Goal: Information Seeking & Learning: Learn about a topic

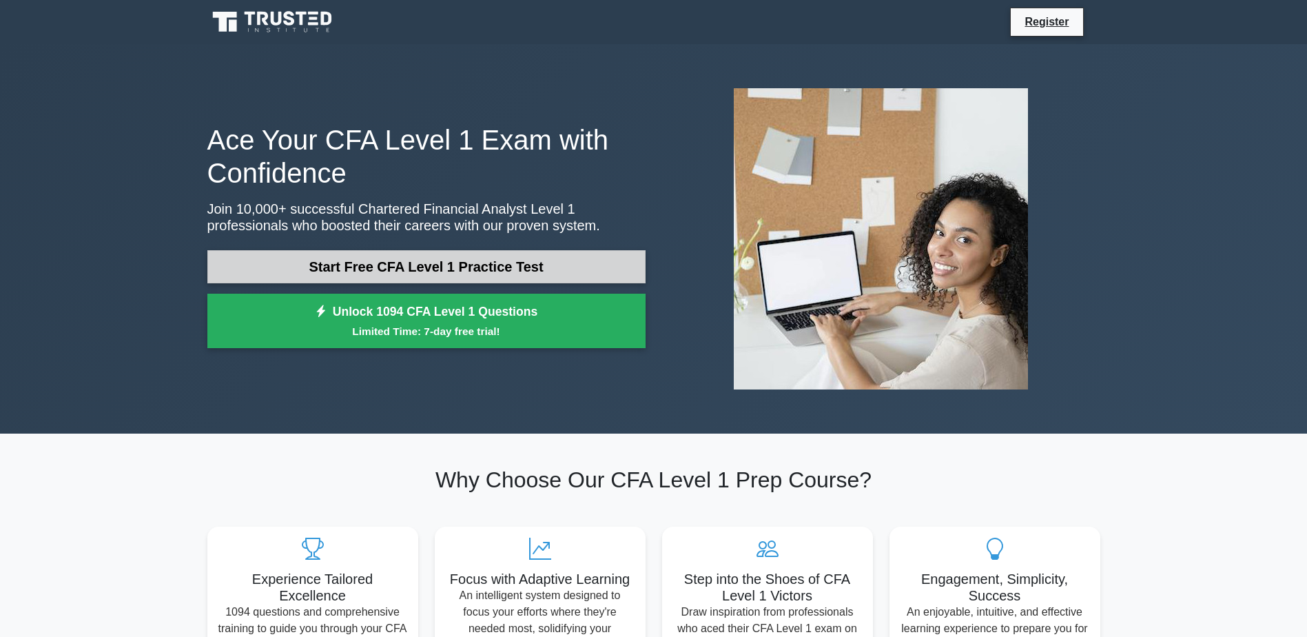
click at [450, 265] on link "Start Free CFA Level 1 Practice Test" at bounding box center [426, 266] width 438 height 33
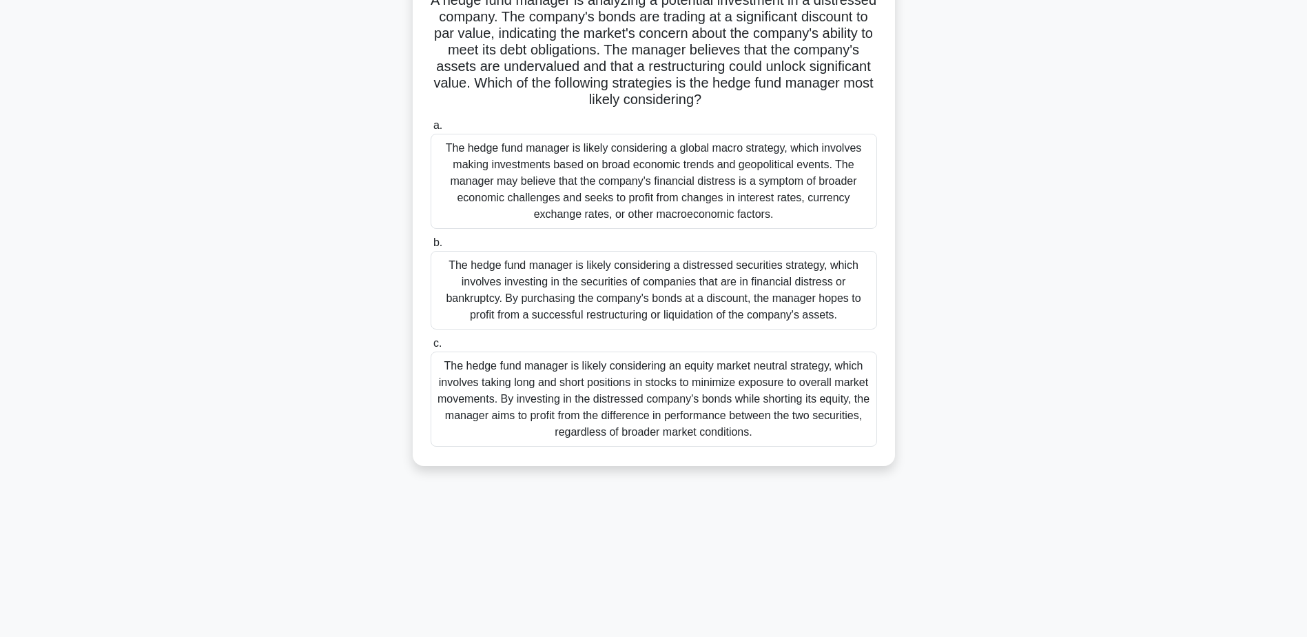
scroll to position [39, 0]
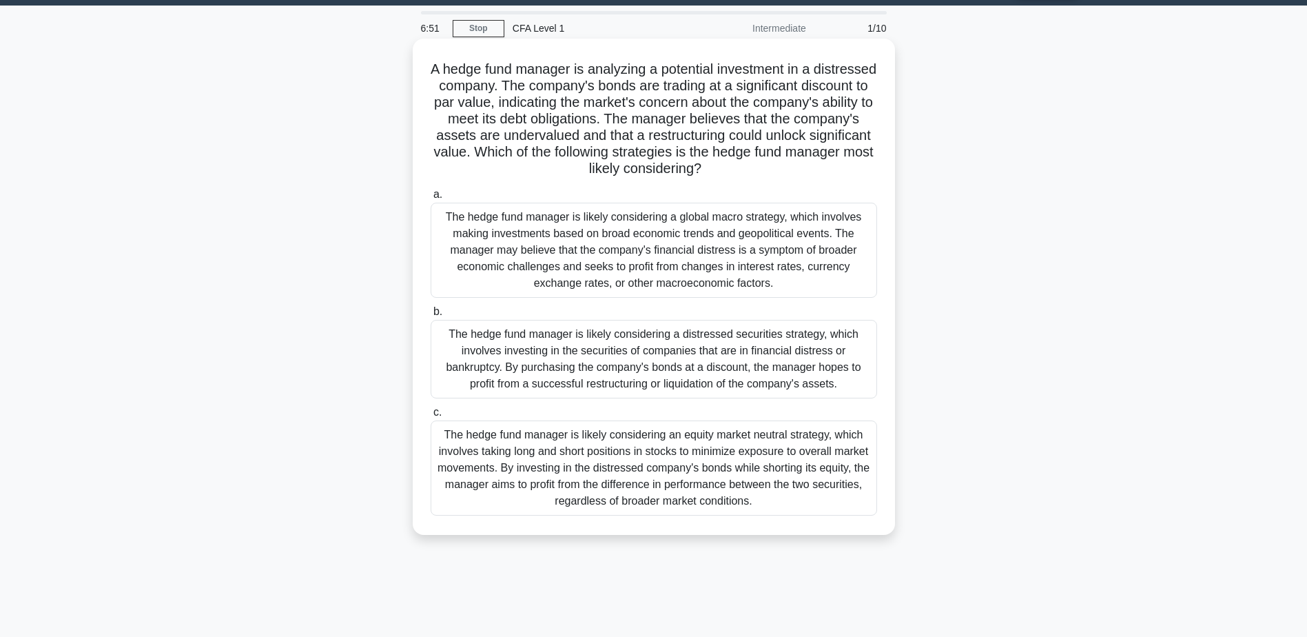
click at [696, 276] on div "The hedge fund manager is likely considering a global macro strategy, which inv…" at bounding box center [654, 250] width 446 height 95
click at [431, 199] on input "a. The hedge fund manager is likely considering a global macro strategy, which …" at bounding box center [431, 194] width 0 height 9
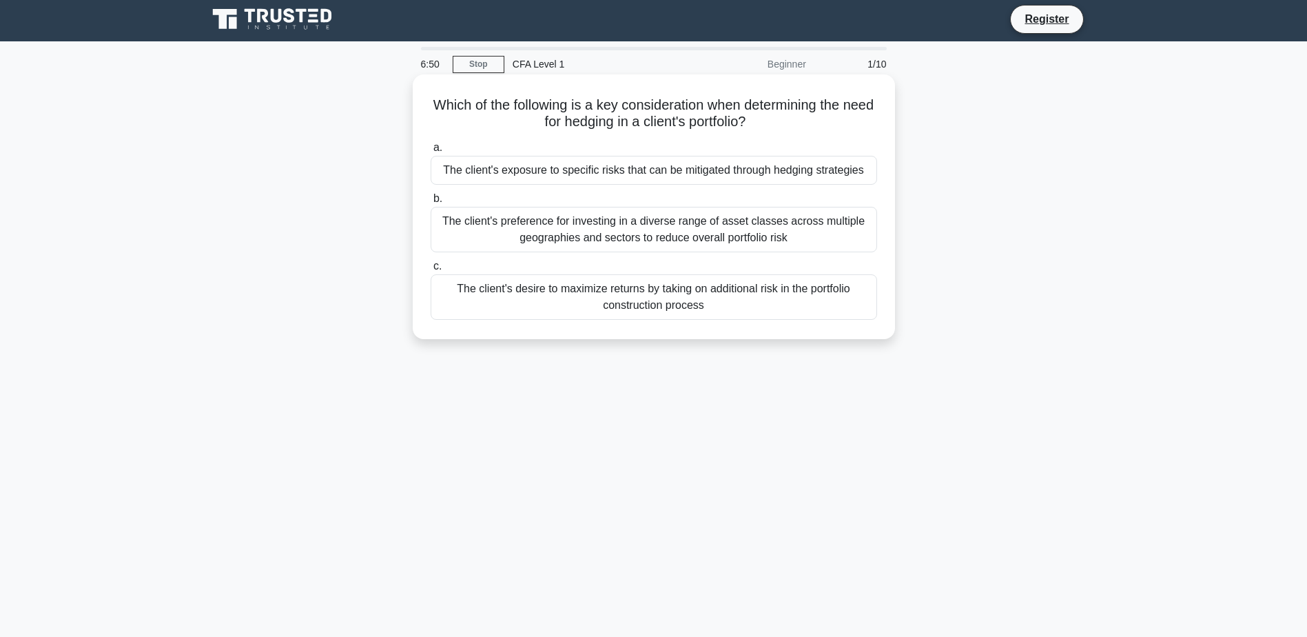
scroll to position [0, 0]
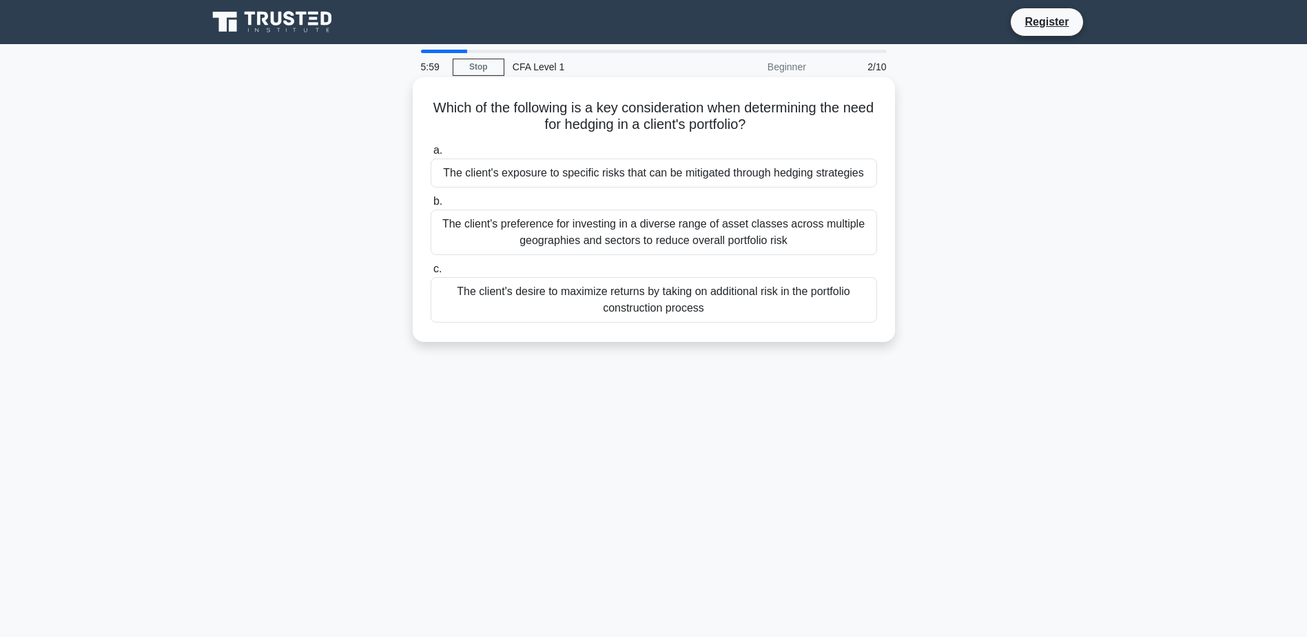
click at [699, 239] on div "The client's preference for investing in a diverse range of asset classes acros…" at bounding box center [654, 231] width 446 height 45
click at [431, 206] on input "b. The client's preference for investing in a diverse range of asset classes ac…" at bounding box center [431, 201] width 0 height 9
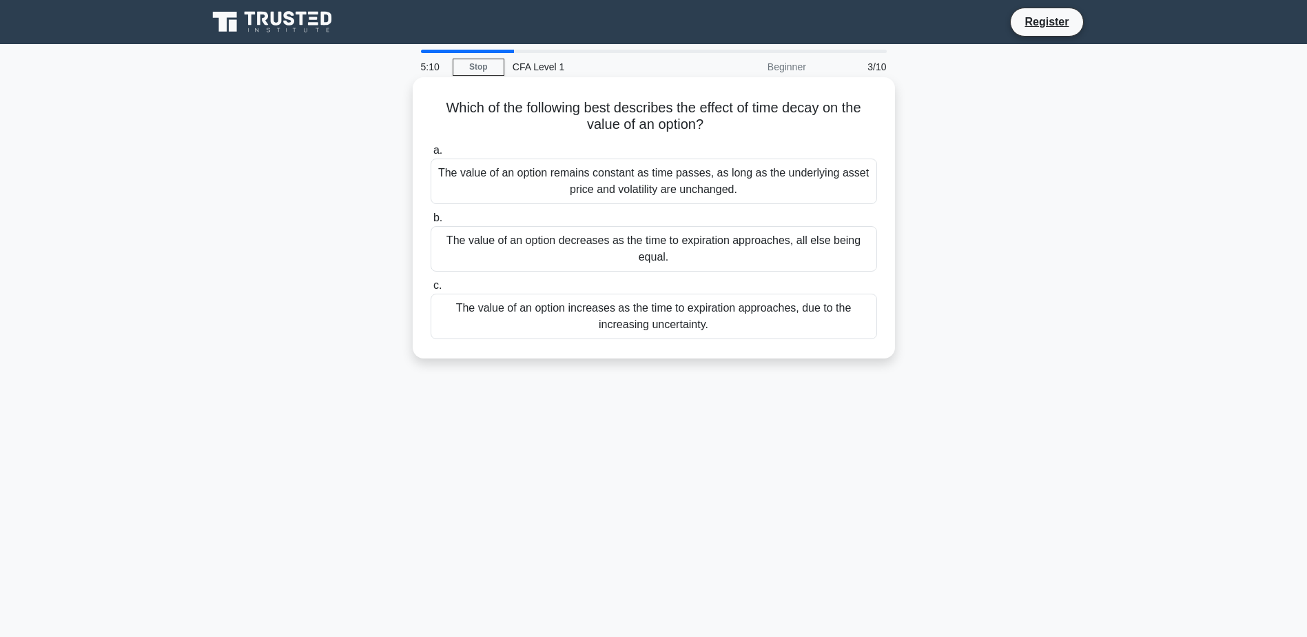
click at [684, 181] on div "The value of an option remains constant as time passes, as long as the underlyi…" at bounding box center [654, 180] width 446 height 45
click at [431, 155] on input "a. The value of an option remains constant as time passes, as long as the under…" at bounding box center [431, 150] width 0 height 9
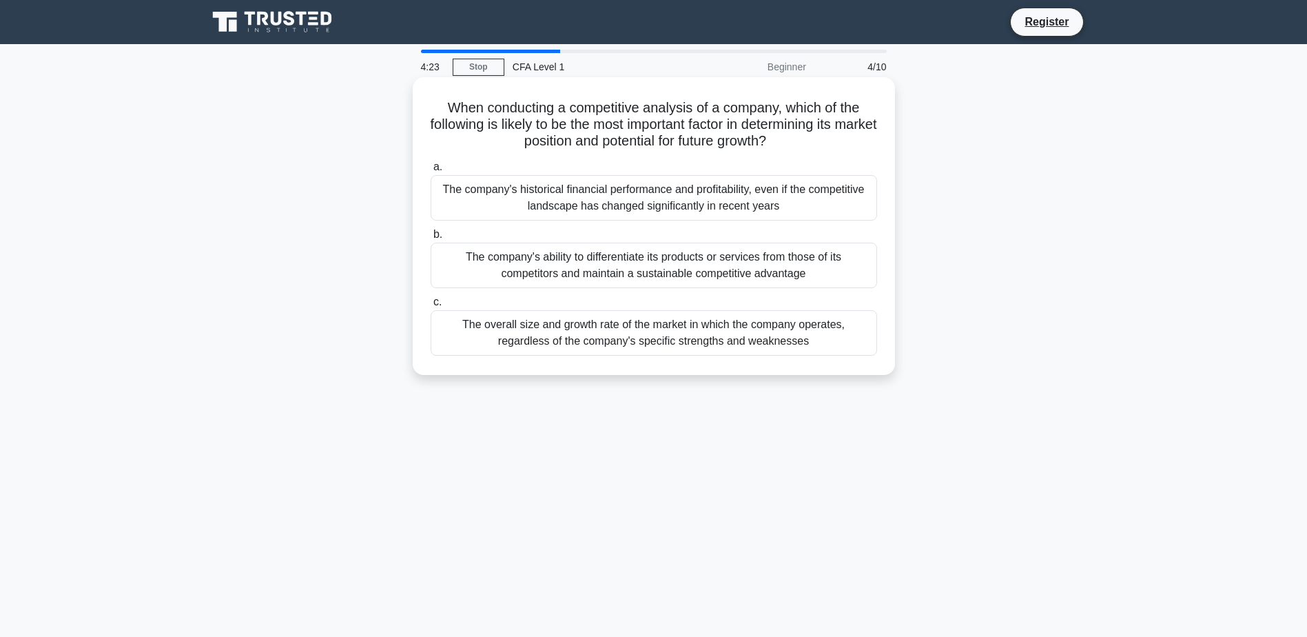
click at [685, 271] on div "The company's ability to differentiate its products or services from those of i…" at bounding box center [654, 265] width 446 height 45
click at [431, 239] on input "b. The company's ability to differentiate its products or services from those o…" at bounding box center [431, 234] width 0 height 9
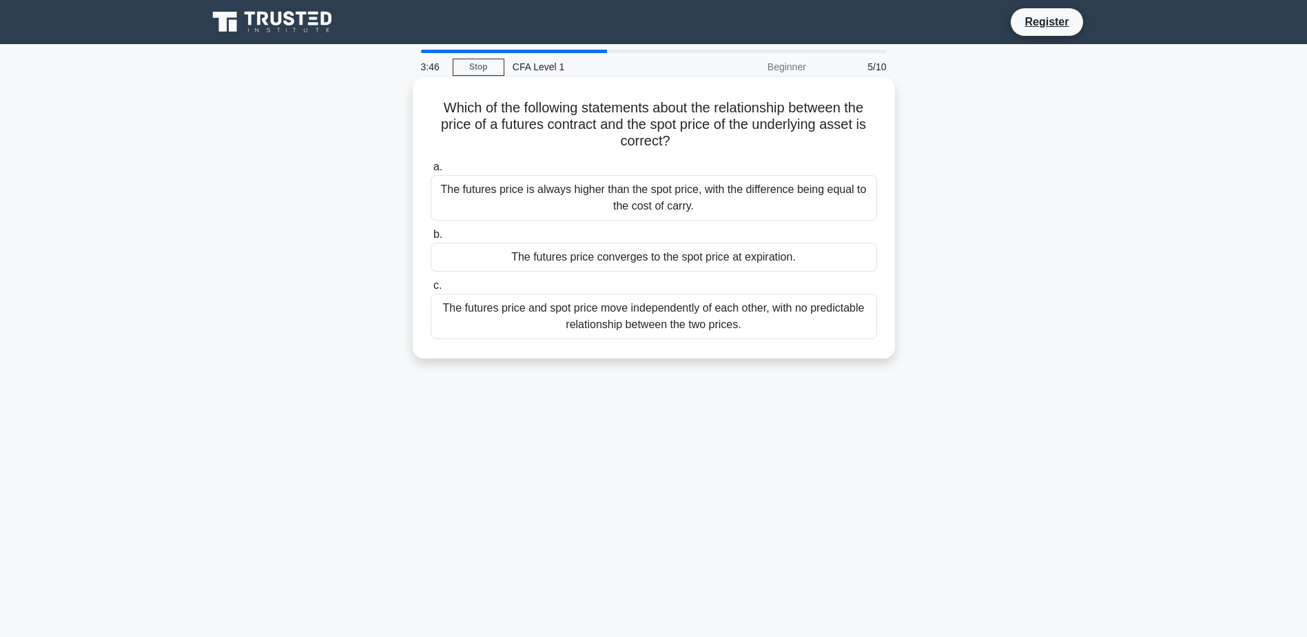
click at [712, 203] on div "The futures price is always higher than the spot price, with the difference bei…" at bounding box center [654, 197] width 446 height 45
click at [431, 172] on input "a. The futures price is always higher than the spot price, with the difference …" at bounding box center [431, 167] width 0 height 9
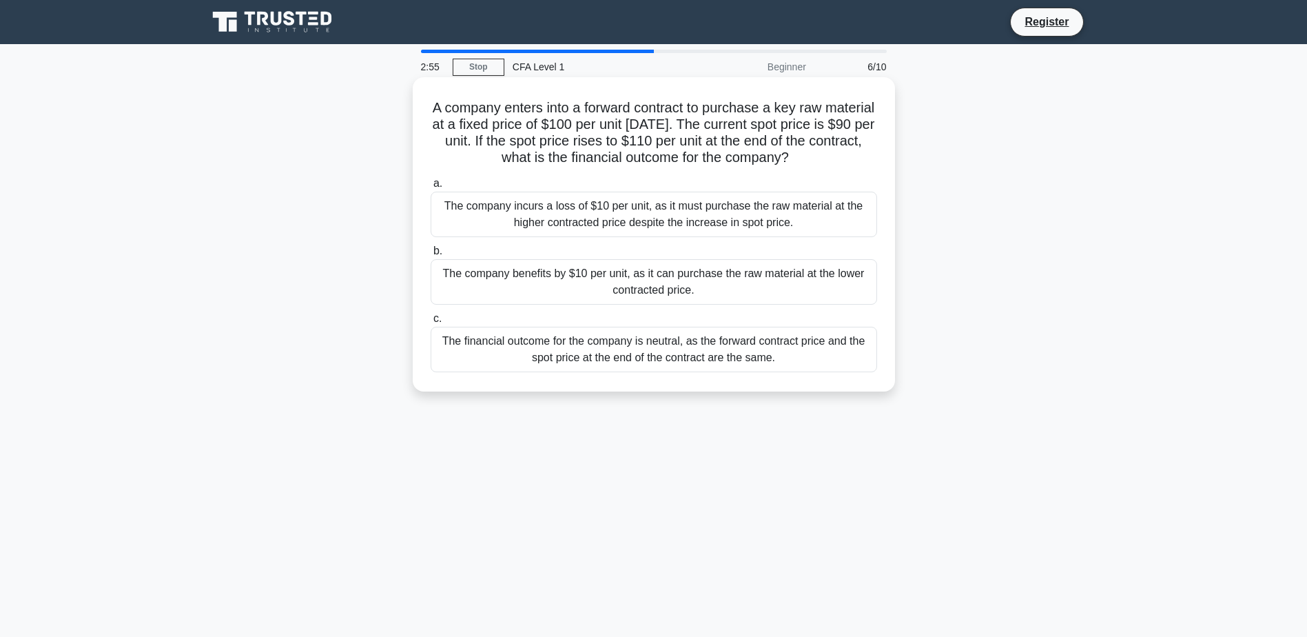
click at [612, 285] on div "The company benefits by $10 per unit, as it can purchase the raw material at th…" at bounding box center [654, 281] width 446 height 45
click at [431, 256] on input "b. The company benefits by $10 per unit, as it can purchase the raw material at…" at bounding box center [431, 251] width 0 height 9
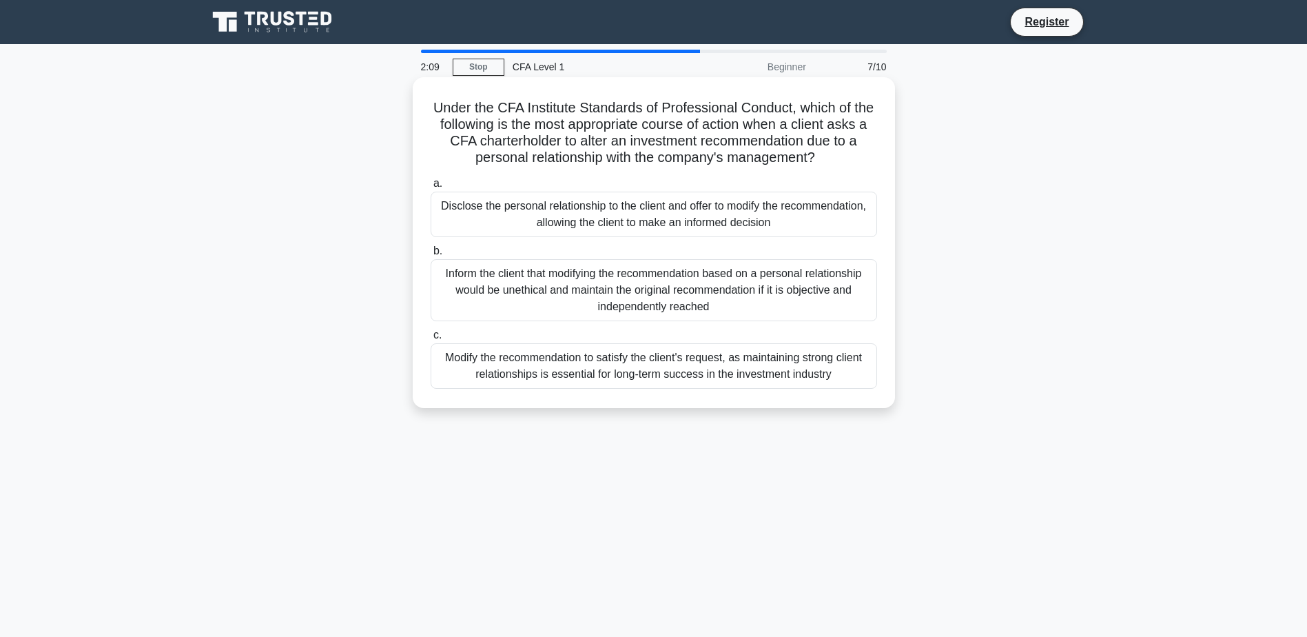
click at [649, 221] on div "Disclose the personal relationship to the client and offer to modify the recomm…" at bounding box center [654, 214] width 446 height 45
click at [431, 188] on input "a. Disclose the personal relationship to the client and offer to modify the rec…" at bounding box center [431, 183] width 0 height 9
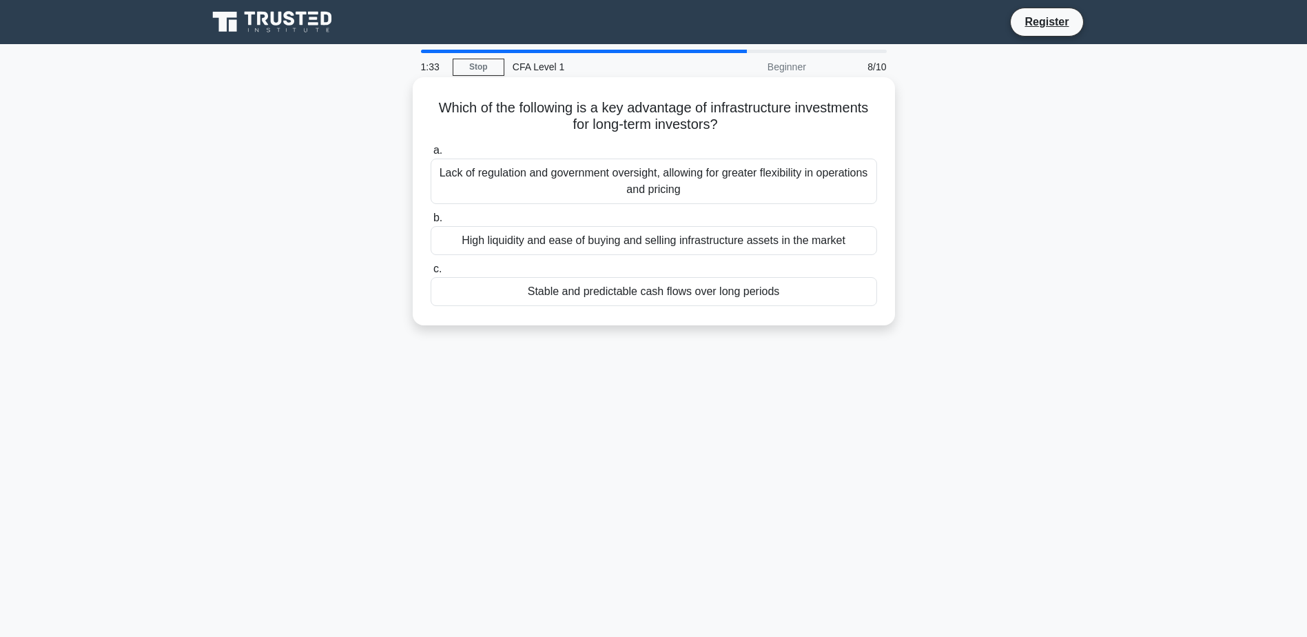
click at [643, 296] on div "Stable and predictable cash flows over long periods" at bounding box center [654, 291] width 446 height 29
click at [431, 274] on input "c. Stable and predictable cash flows over long periods" at bounding box center [431, 269] width 0 height 9
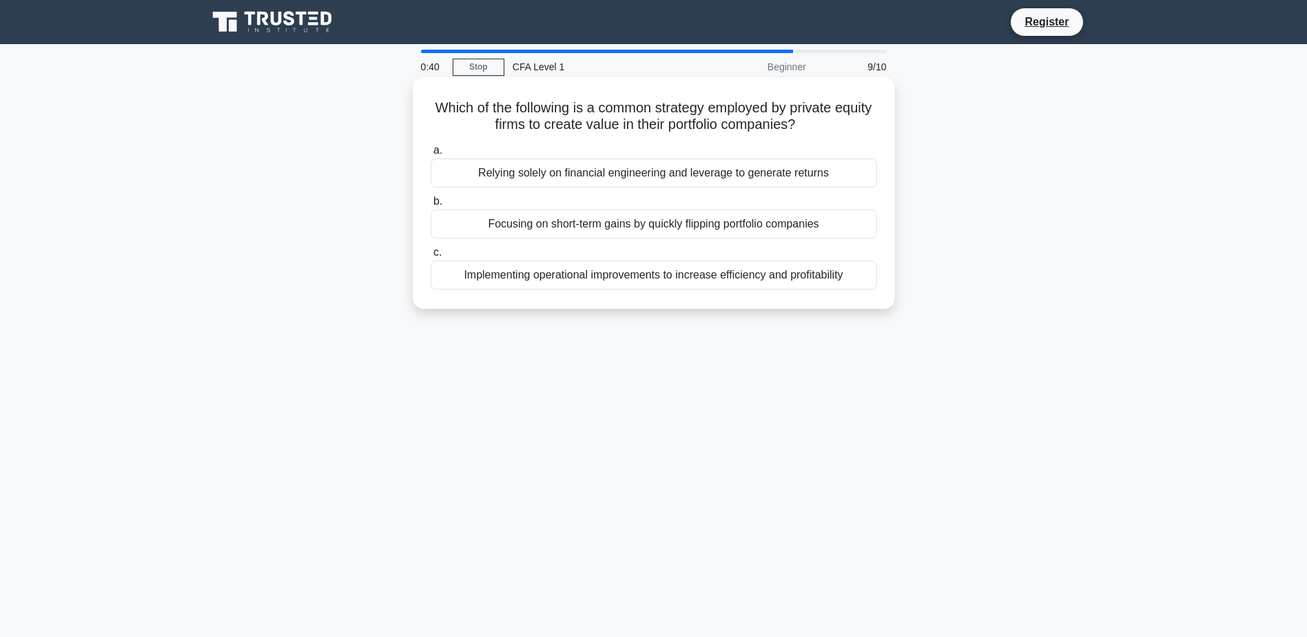
click at [721, 281] on div "Implementing operational improvements to increase efficiency and profitability" at bounding box center [654, 274] width 446 height 29
click at [431, 257] on input "c. Implementing operational improvements to increase efficiency and profitabili…" at bounding box center [431, 252] width 0 height 9
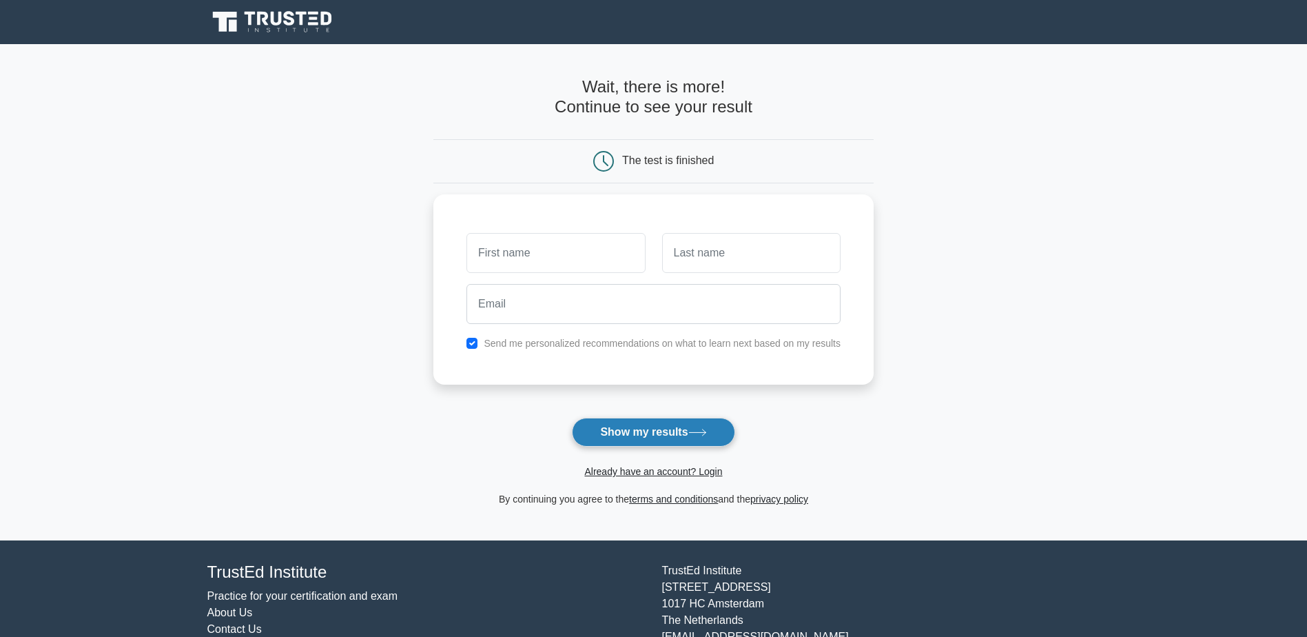
click at [649, 430] on button "Show my results" at bounding box center [653, 432] width 163 height 29
click at [558, 254] on input "text" at bounding box center [555, 249] width 178 height 40
type input "mango"
click at [726, 254] on input "text" at bounding box center [751, 249] width 178 height 40
type input "mango"
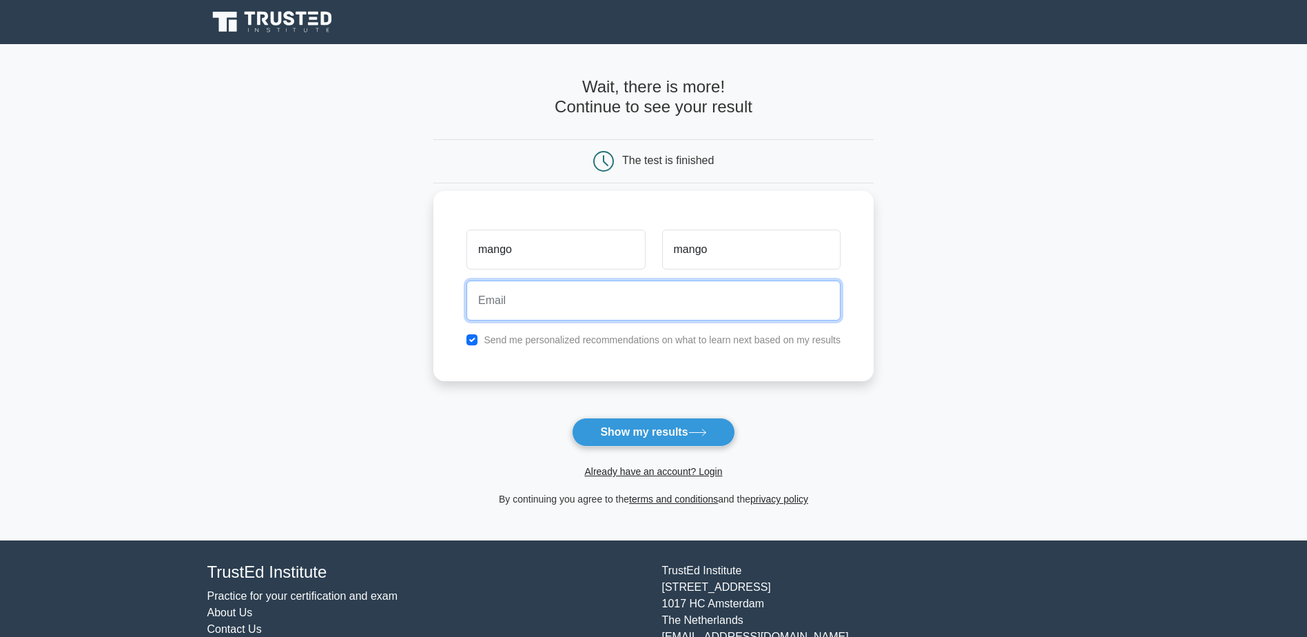
click at [605, 300] on input "email" at bounding box center [653, 300] width 374 height 40
type input "A"
type input "[EMAIL_ADDRESS][DOMAIN_NAME]"
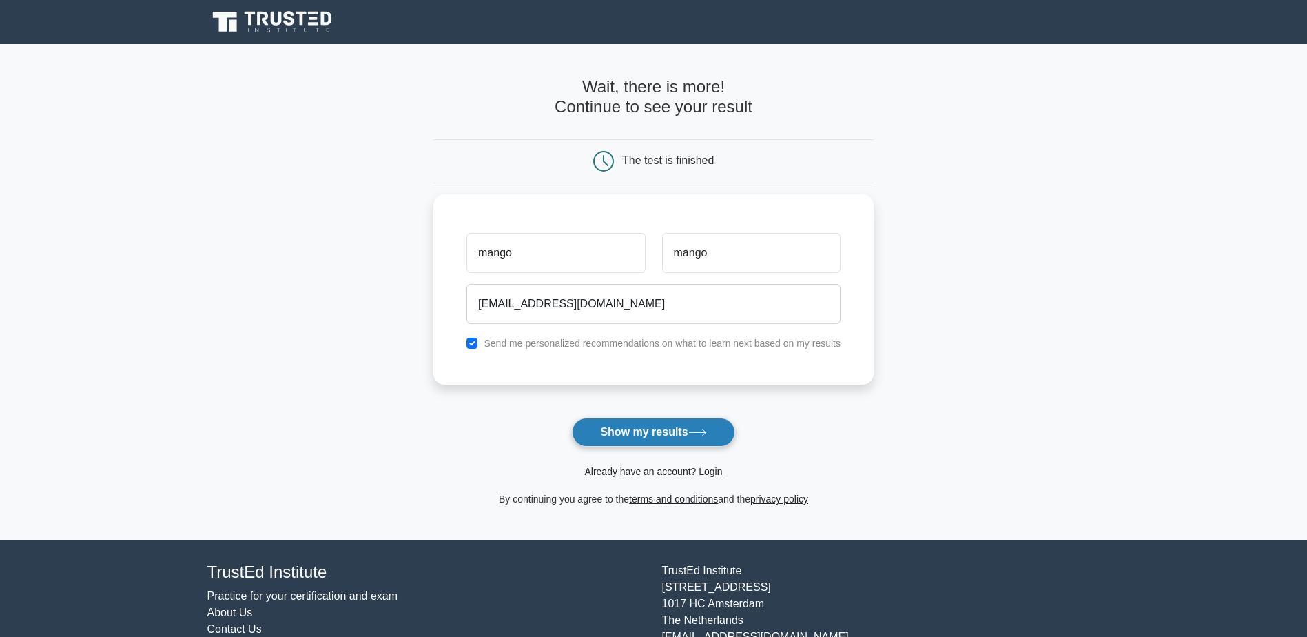
click at [646, 433] on button "Show my results" at bounding box center [653, 432] width 163 height 29
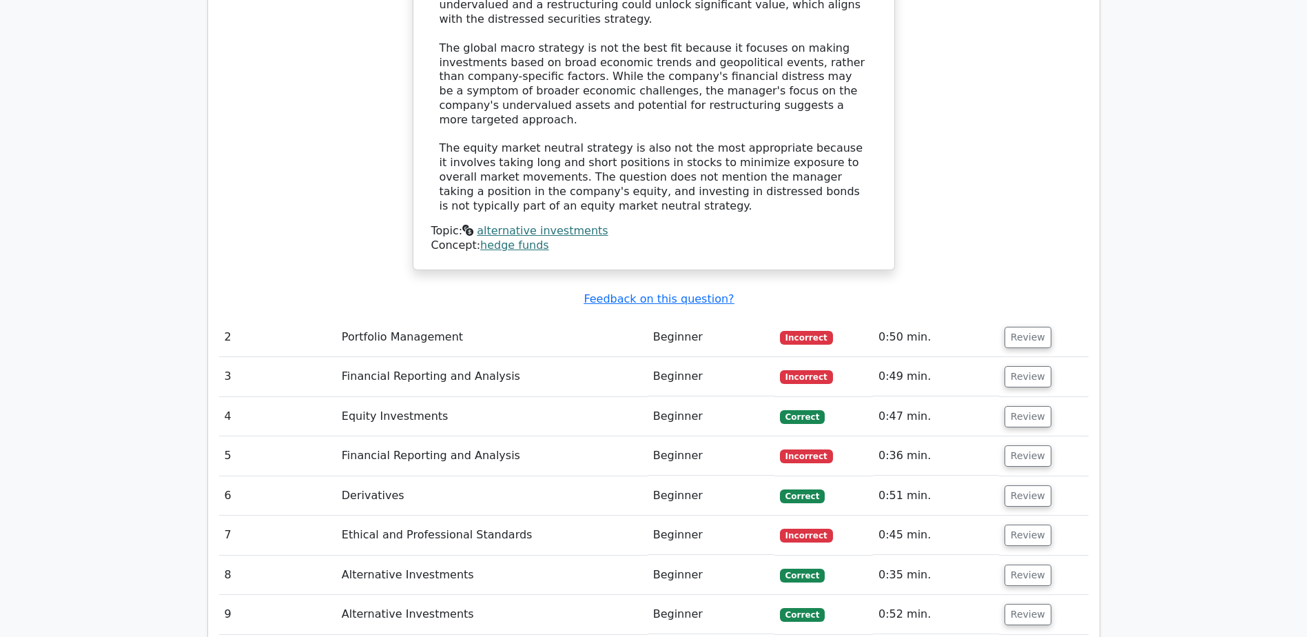
scroll to position [1791, 0]
click at [1026, 523] on button "Review" at bounding box center [1028, 533] width 47 height 21
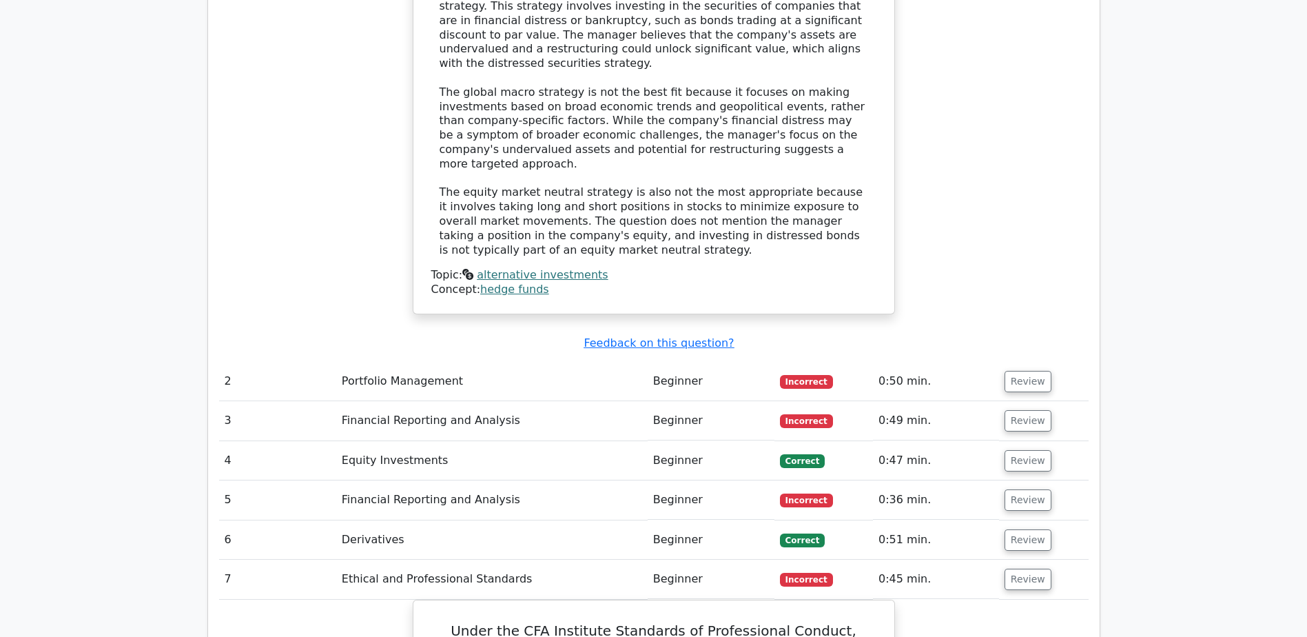
scroll to position [1723, 0]
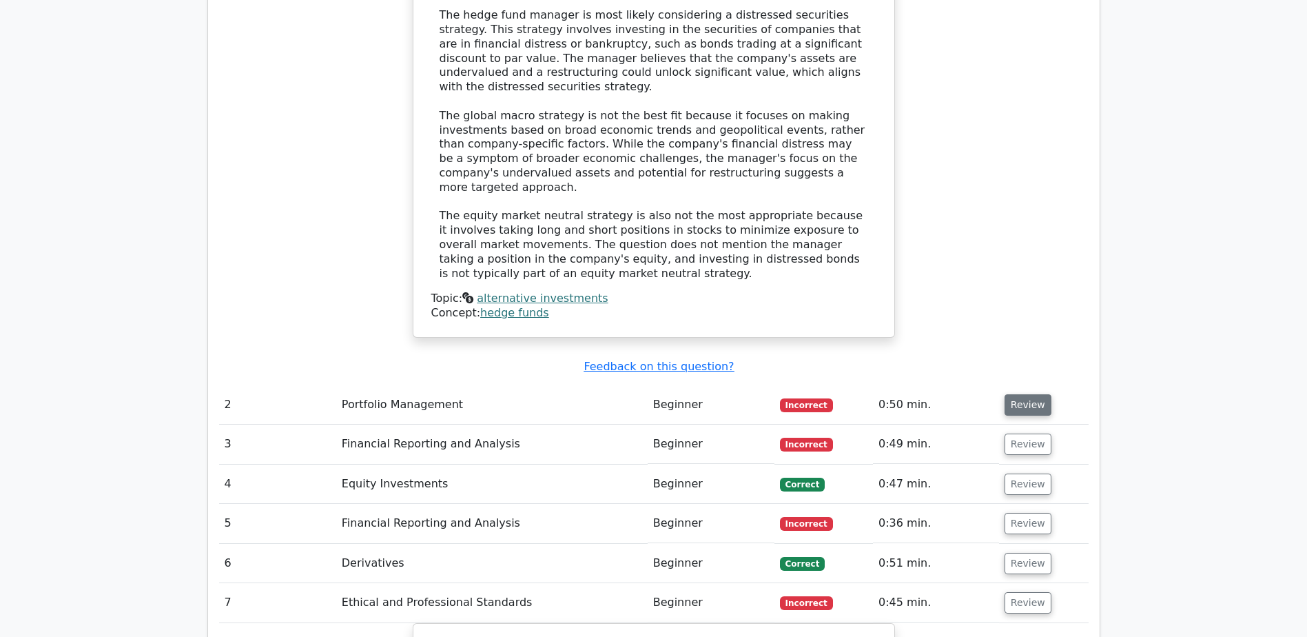
click at [1020, 394] on button "Review" at bounding box center [1028, 404] width 47 height 21
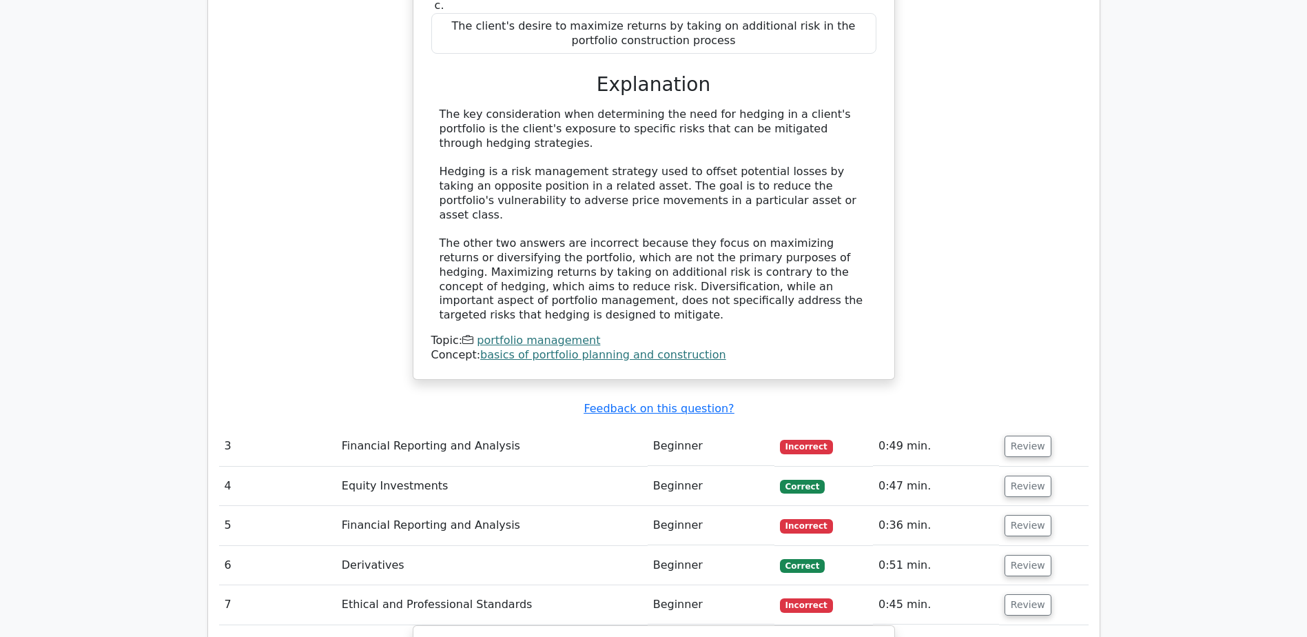
scroll to position [2343, 0]
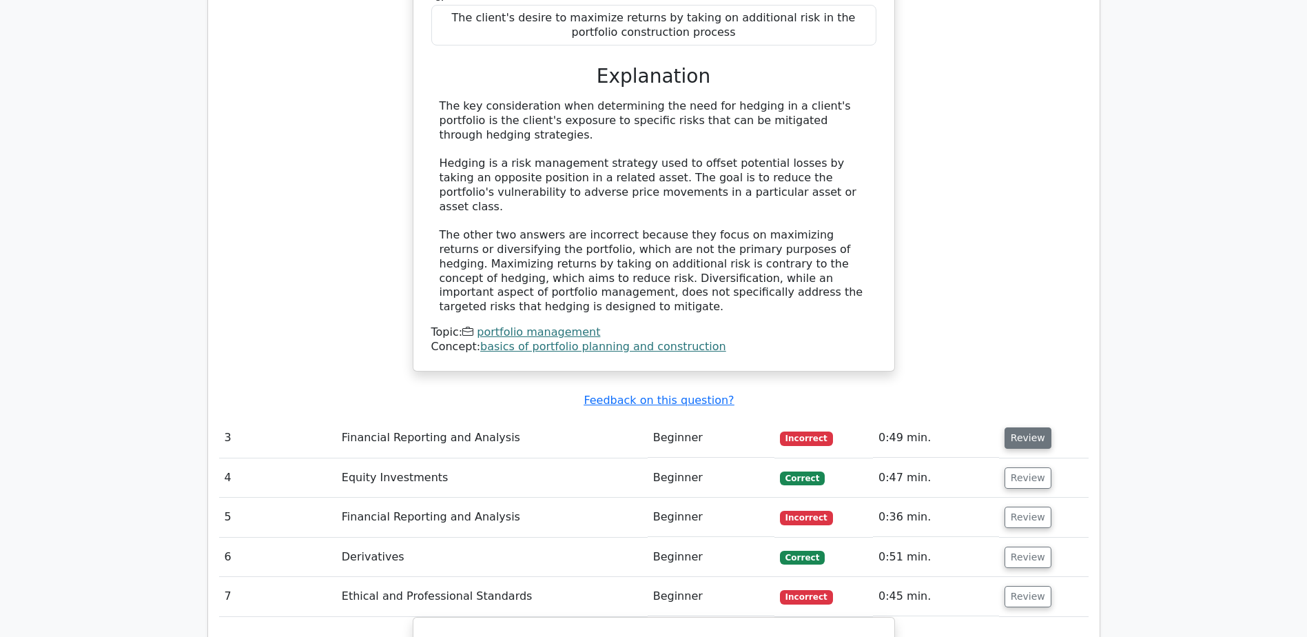
click at [1027, 427] on button "Review" at bounding box center [1028, 437] width 47 height 21
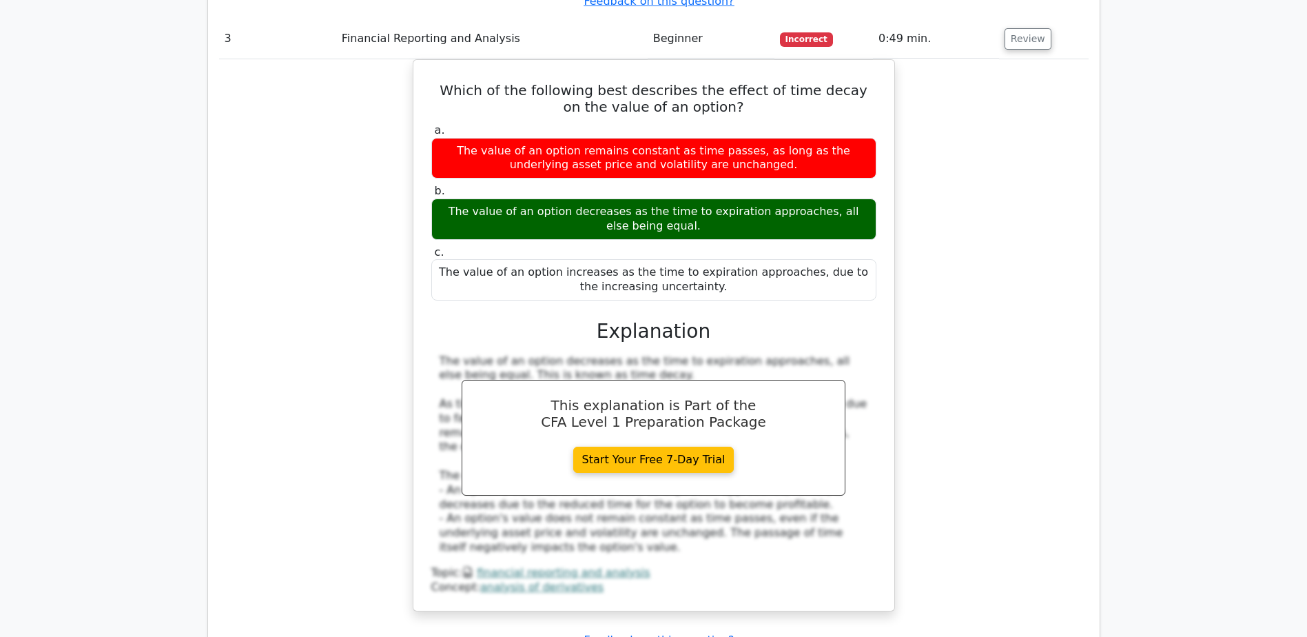
scroll to position [2894, 0]
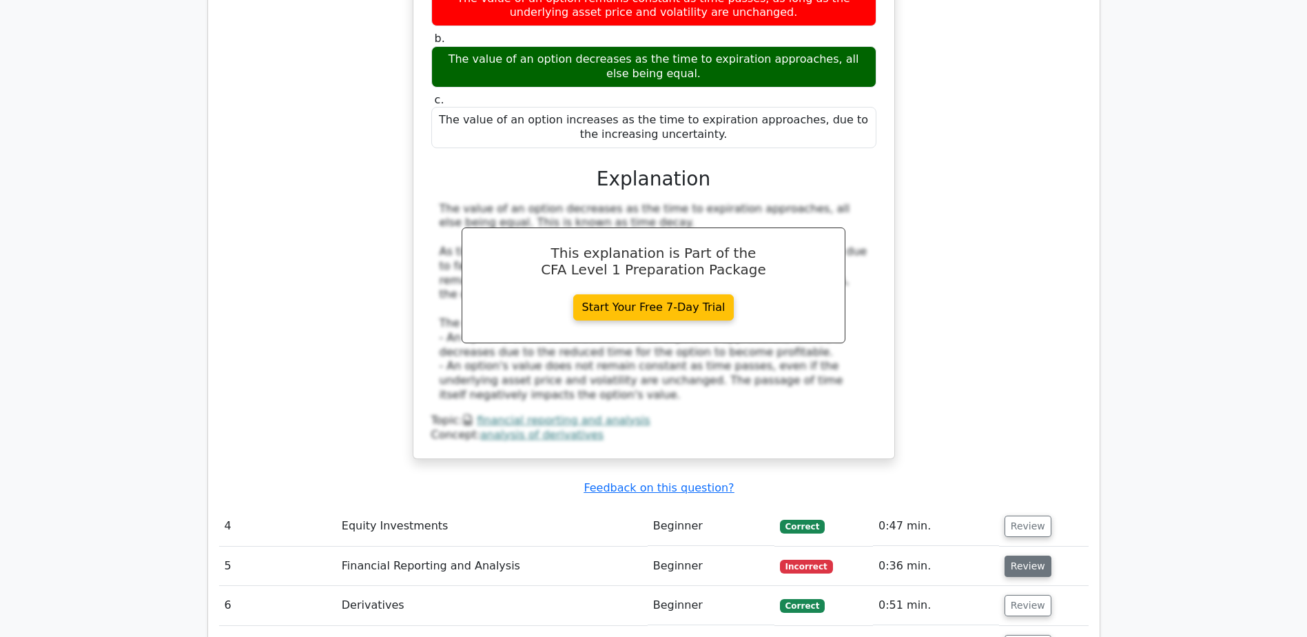
click at [1019, 555] on button "Review" at bounding box center [1028, 565] width 47 height 21
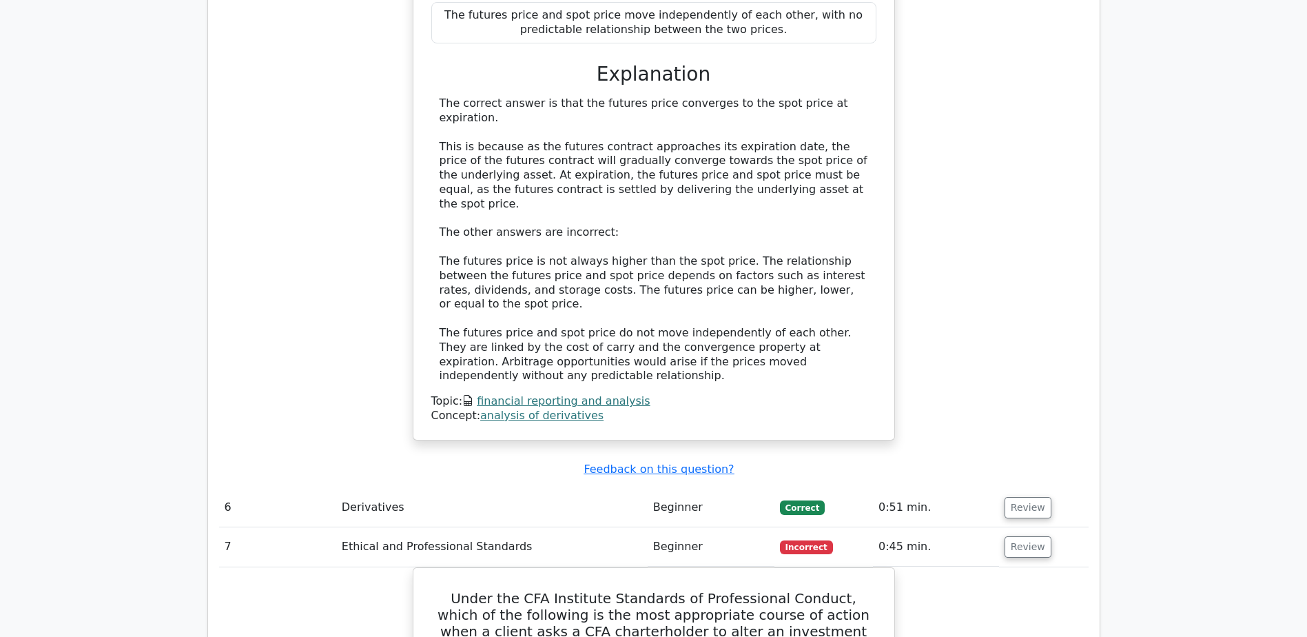
scroll to position [3721, 0]
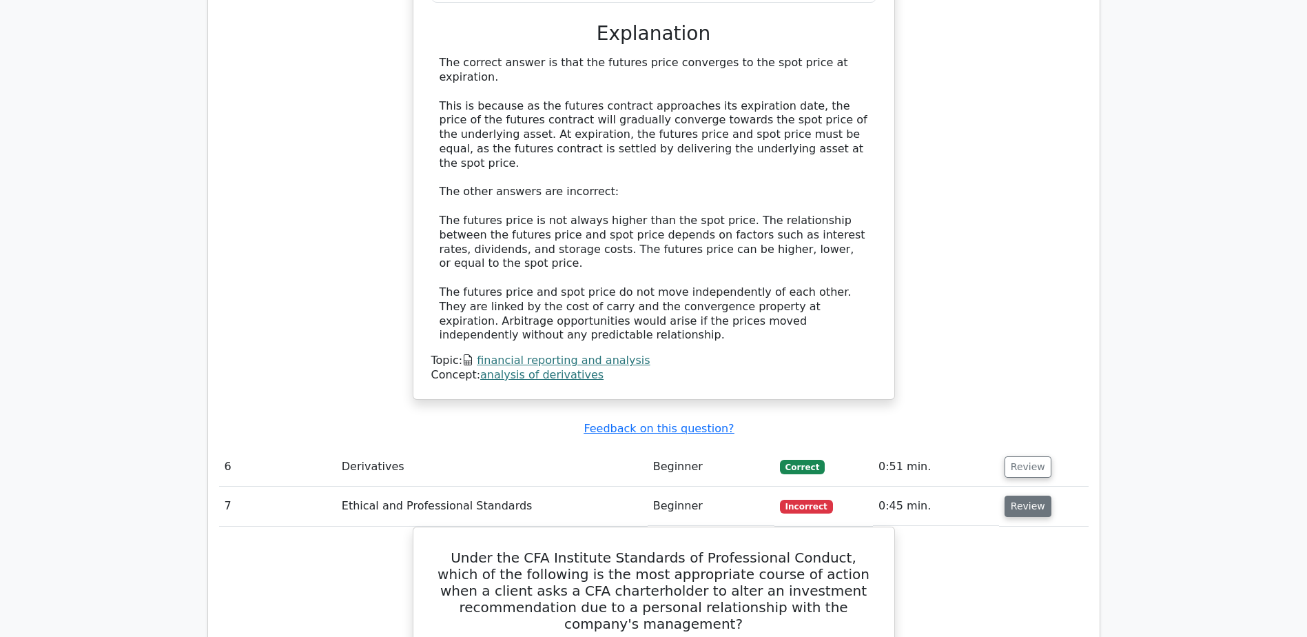
click at [1028, 495] on button "Review" at bounding box center [1028, 505] width 47 height 21
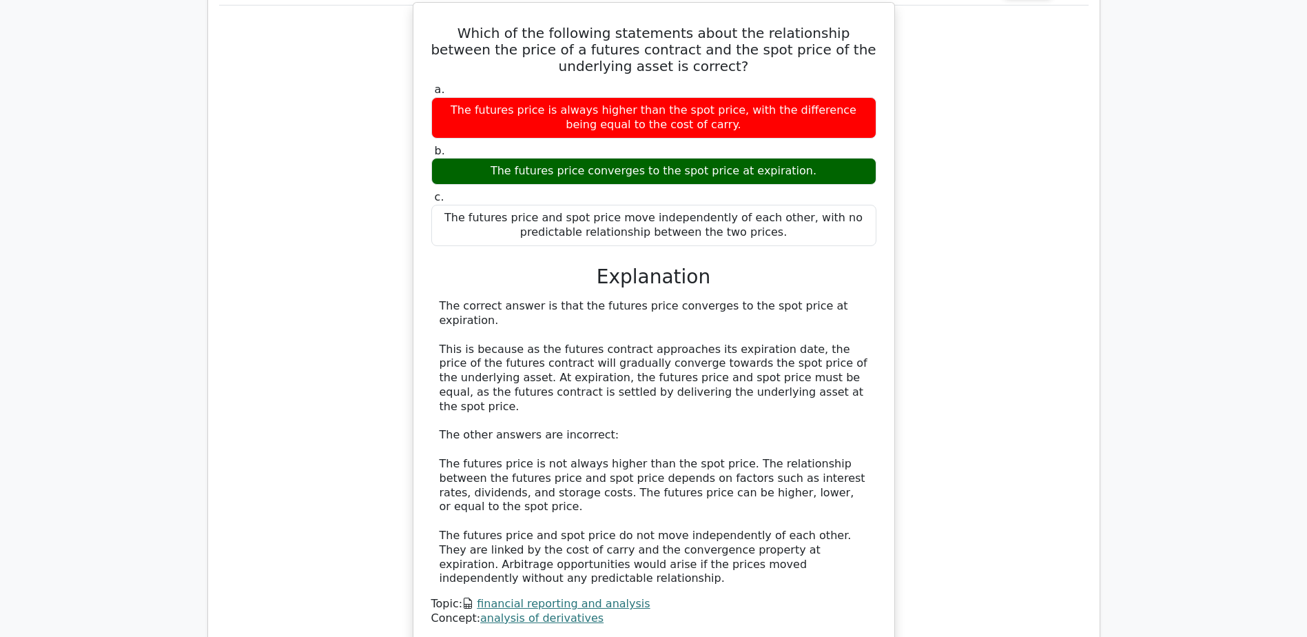
scroll to position [3652, 0]
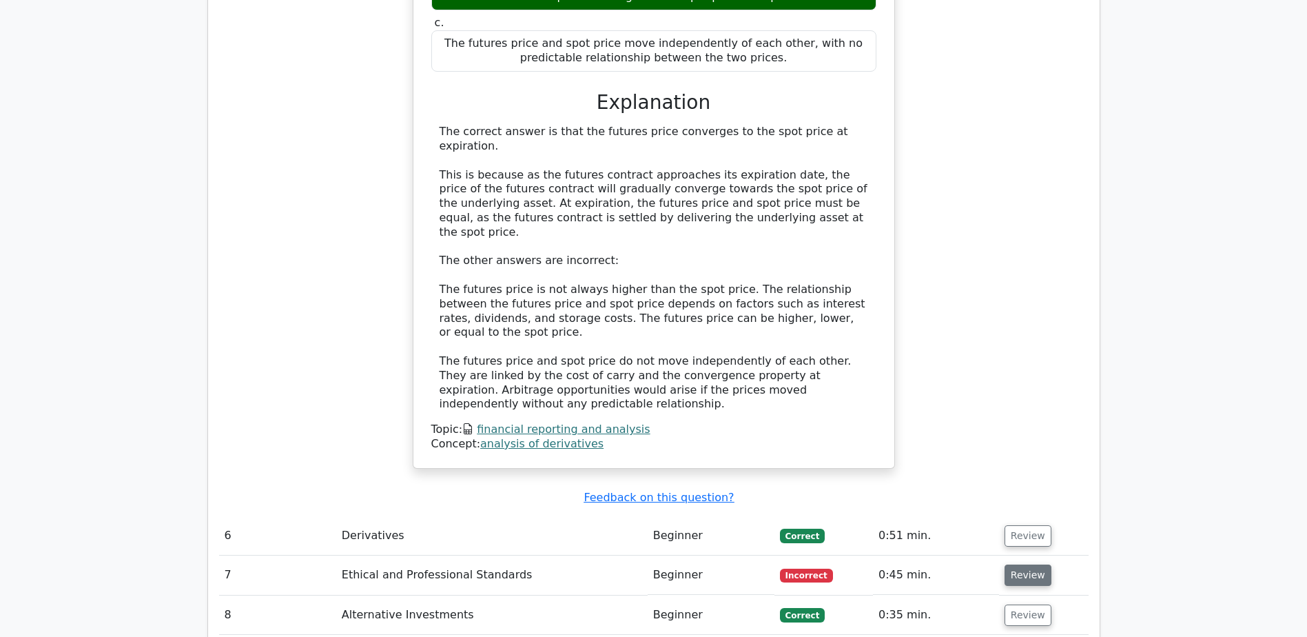
click at [1024, 564] on button "Review" at bounding box center [1028, 574] width 47 height 21
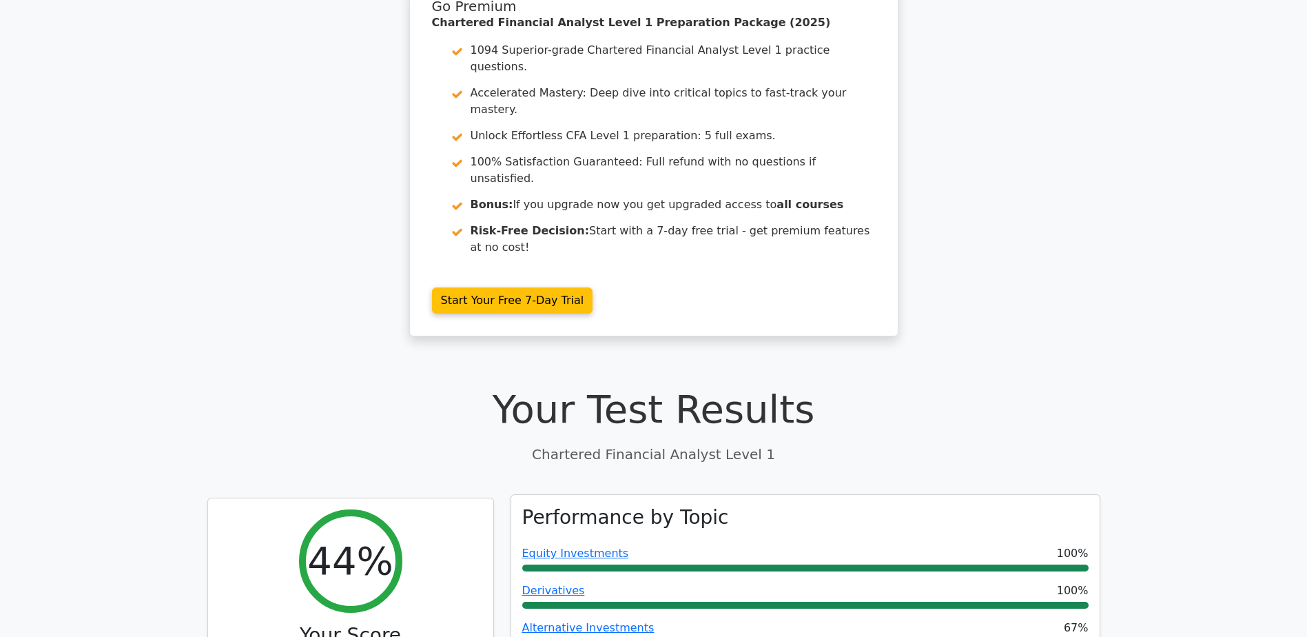
scroll to position [0, 0]
